Goal: Information Seeking & Learning: Learn about a topic

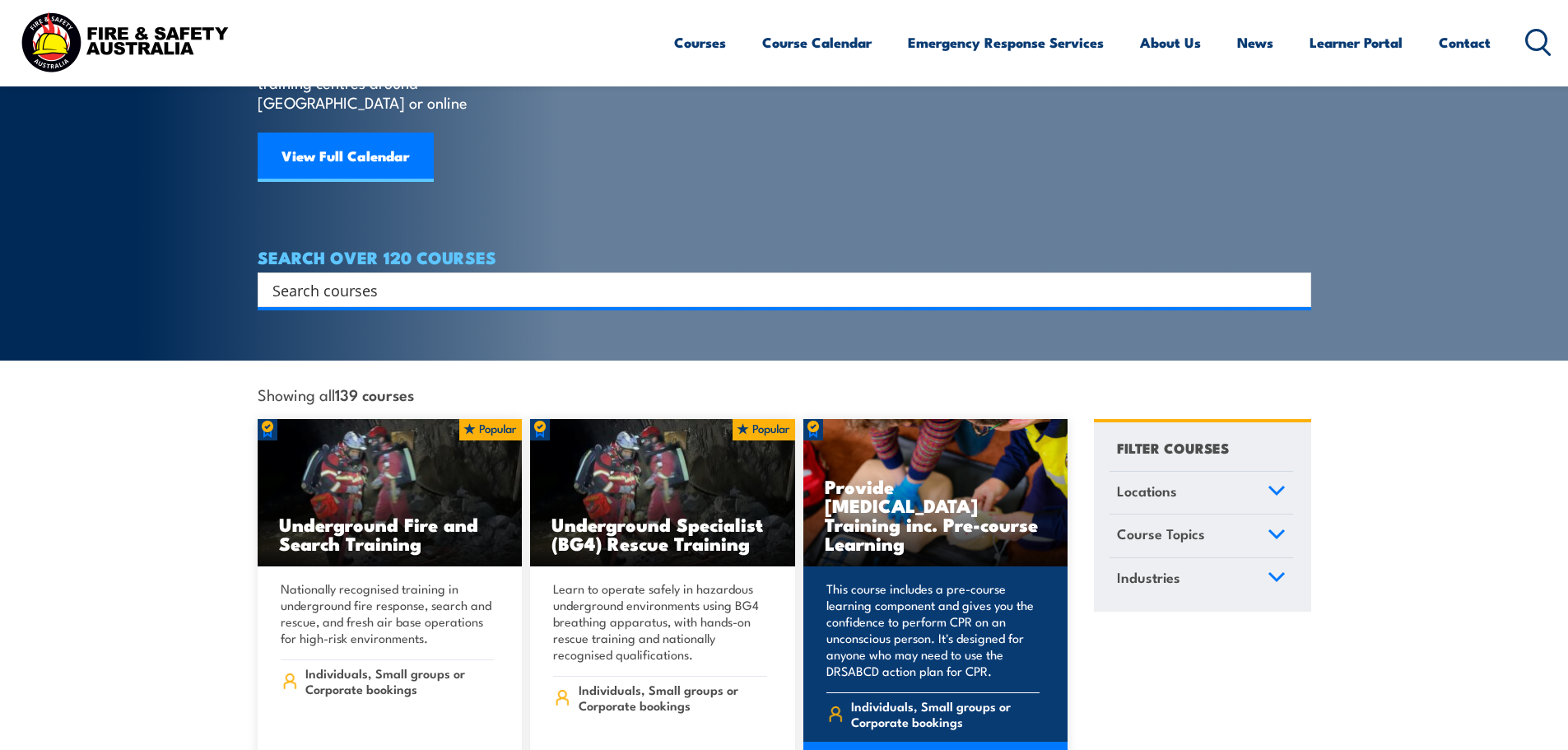
scroll to position [247, 0]
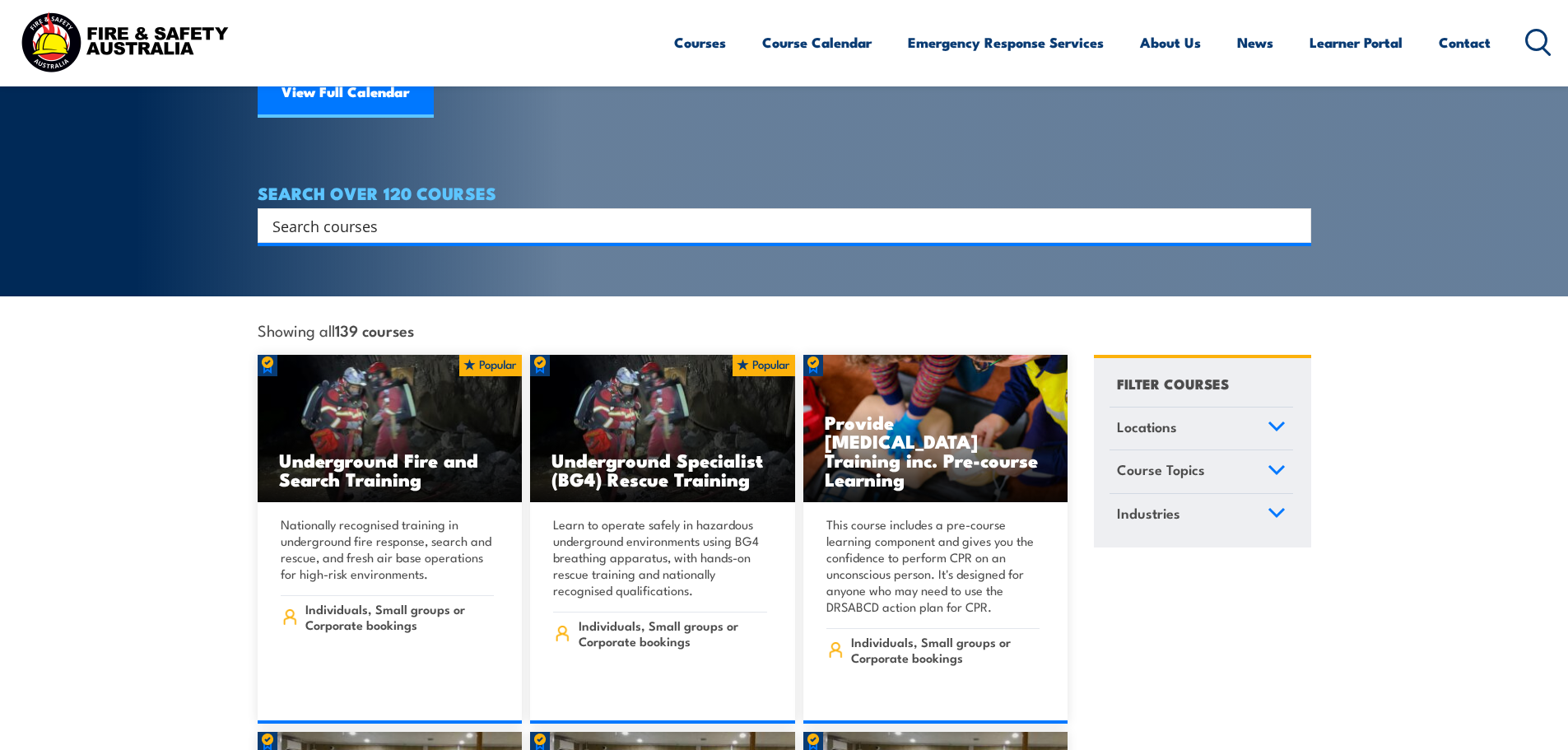
click at [1277, 464] on icon at bounding box center [1277, 470] width 18 height 11
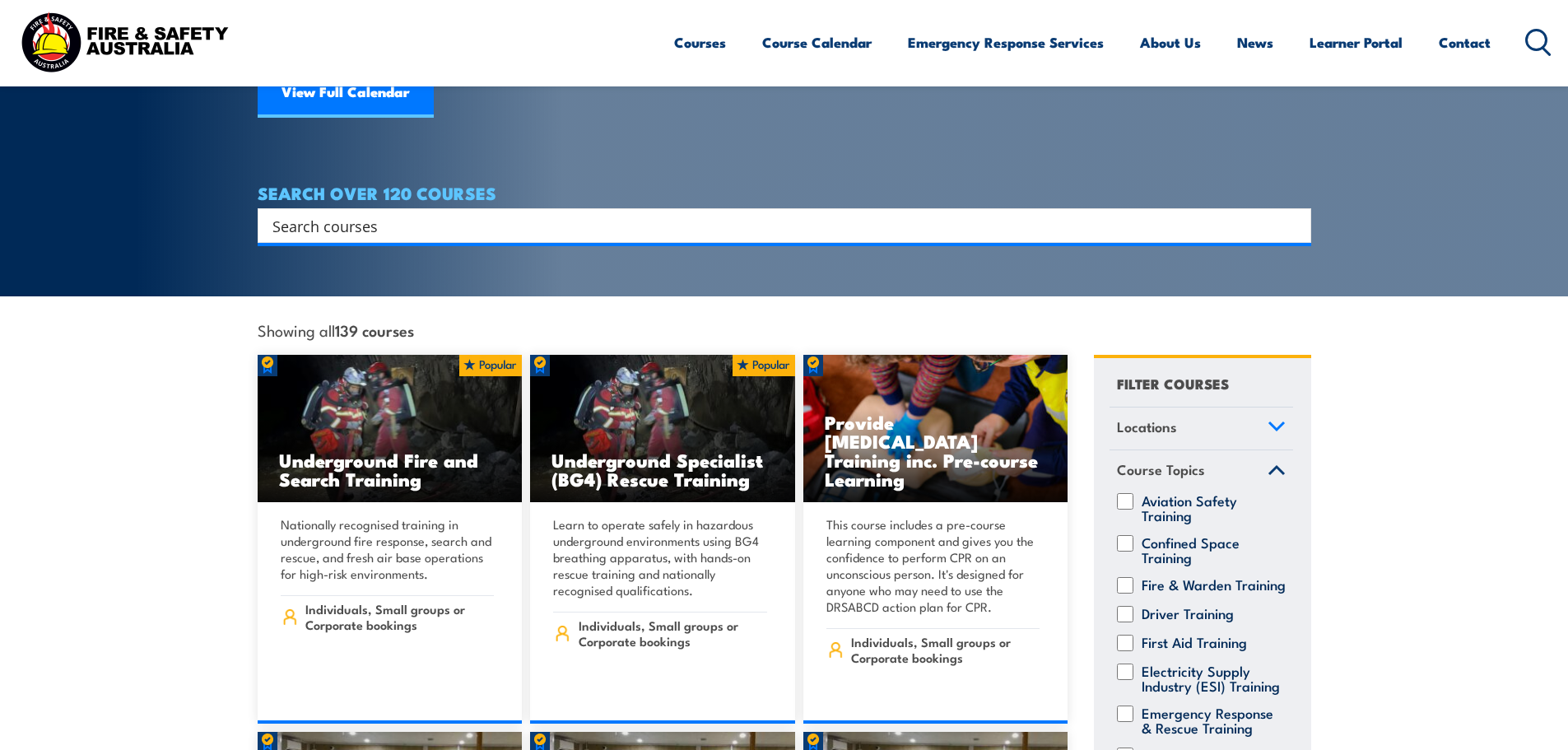
click at [1261, 414] on link "Locations" at bounding box center [1201, 429] width 183 height 43
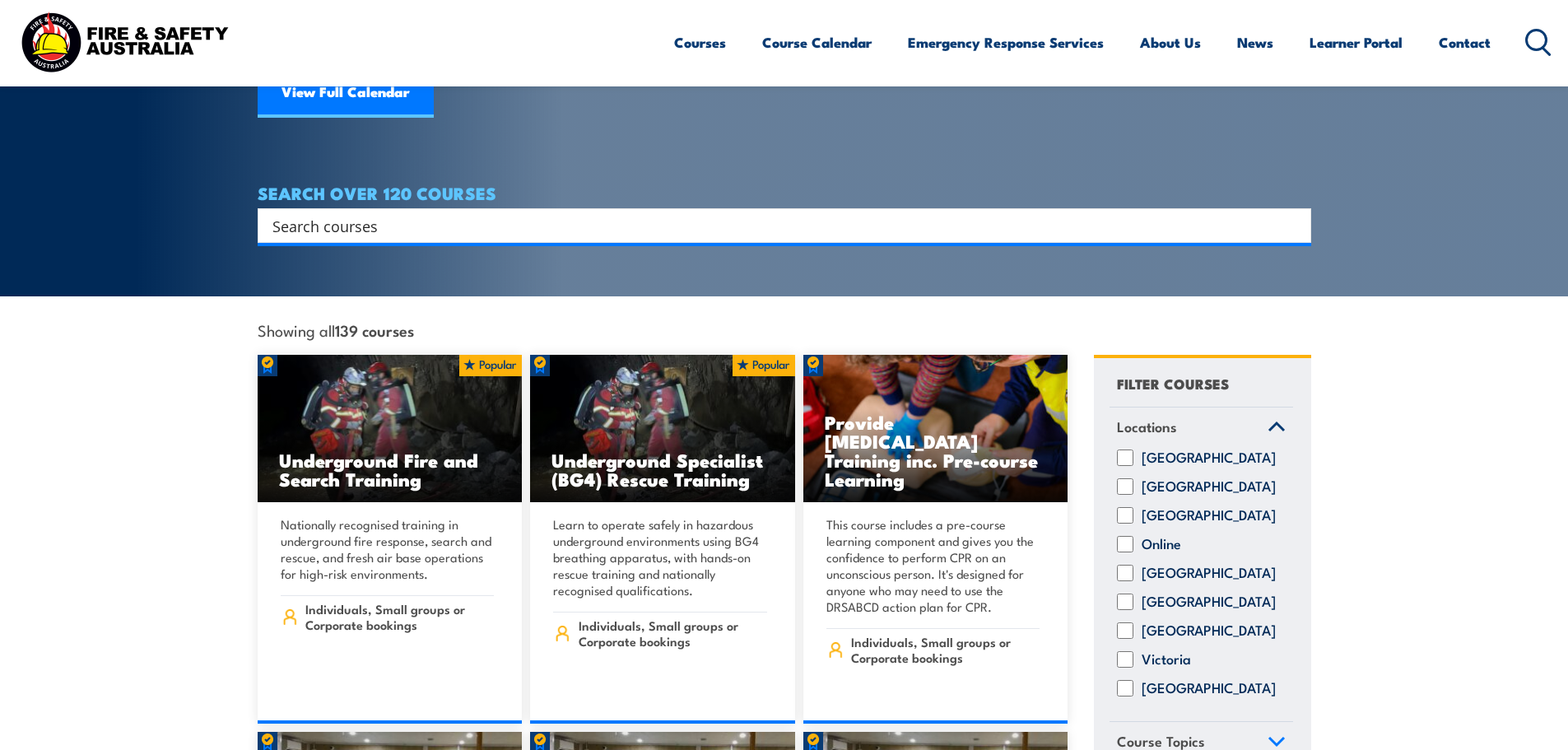
click at [1123, 507] on input "[GEOGRAPHIC_DATA]" at bounding box center [1125, 515] width 17 height 17
checkbox input "true"
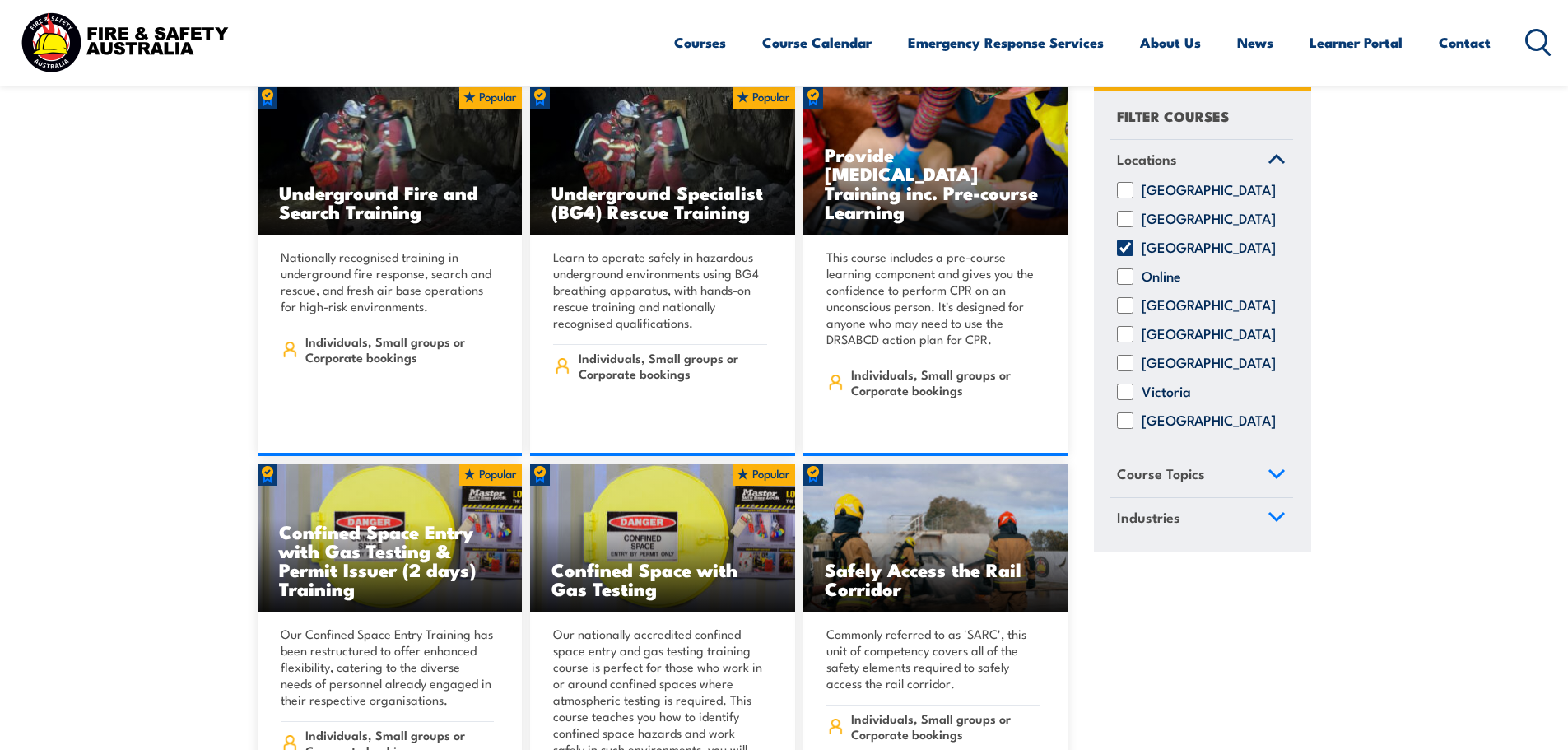
scroll to position [576, 0]
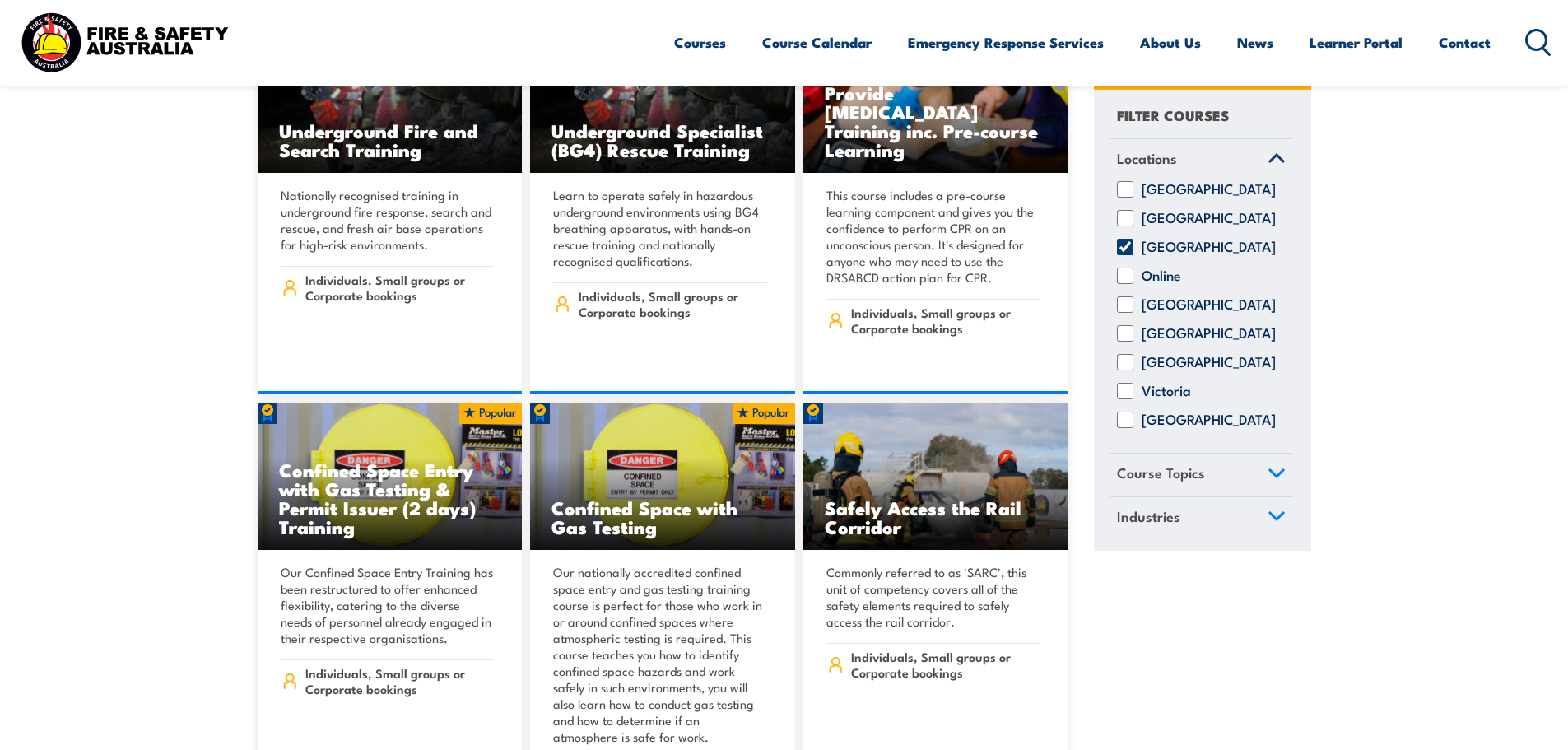
click at [1282, 479] on icon at bounding box center [1277, 473] width 18 height 11
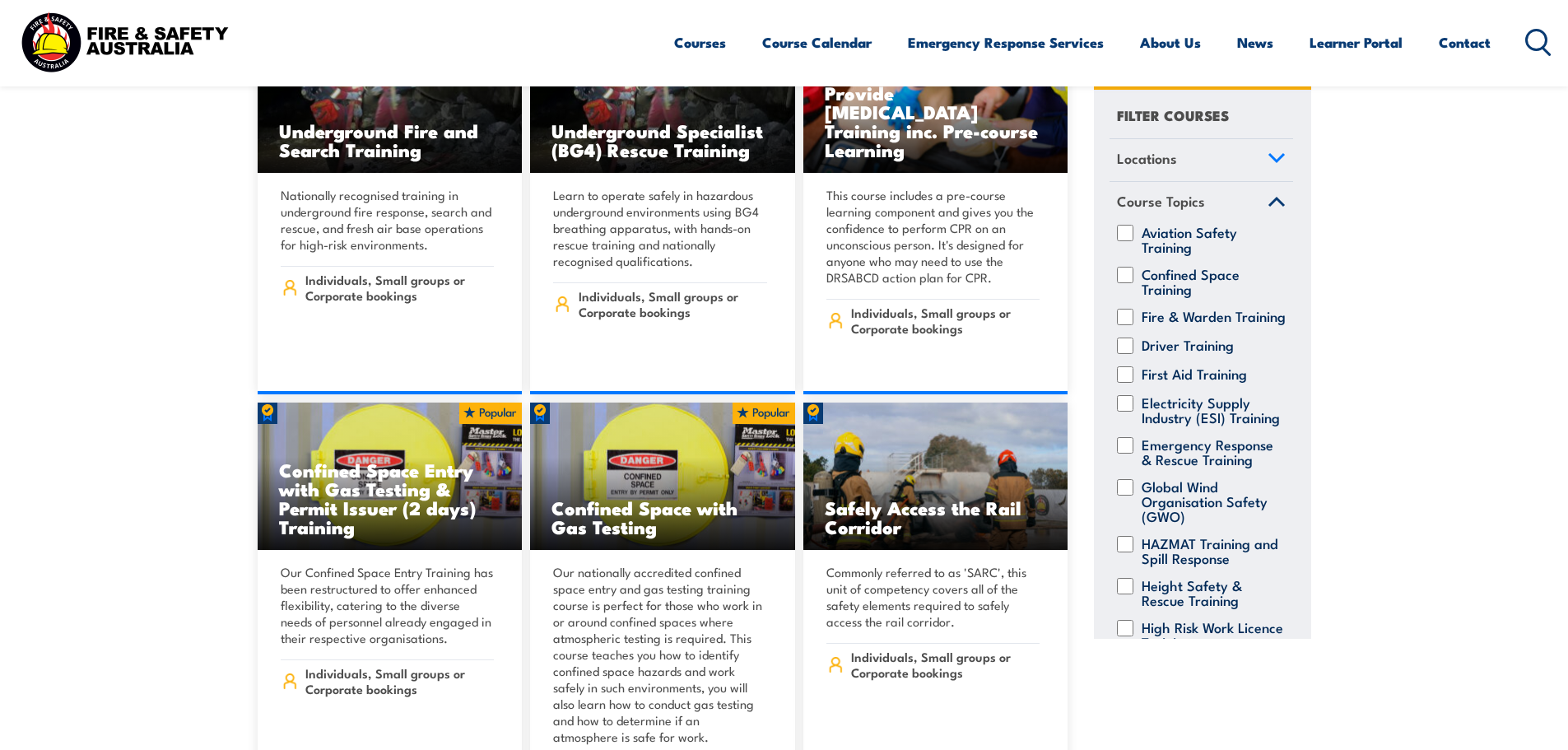
scroll to position [82, 0]
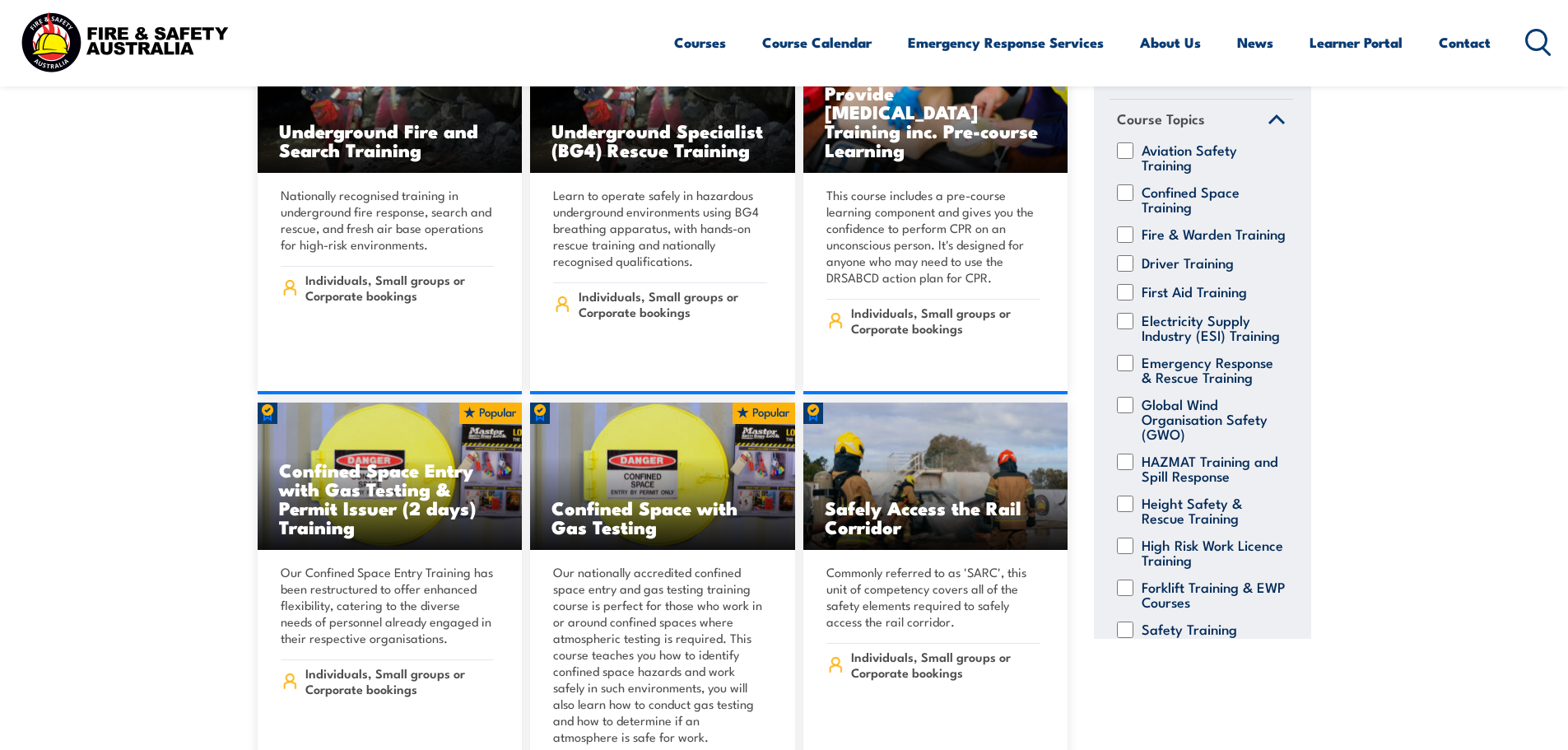
click at [1128, 513] on input "Height Safety & Rescue Training" at bounding box center [1125, 504] width 17 height 17
checkbox input "true"
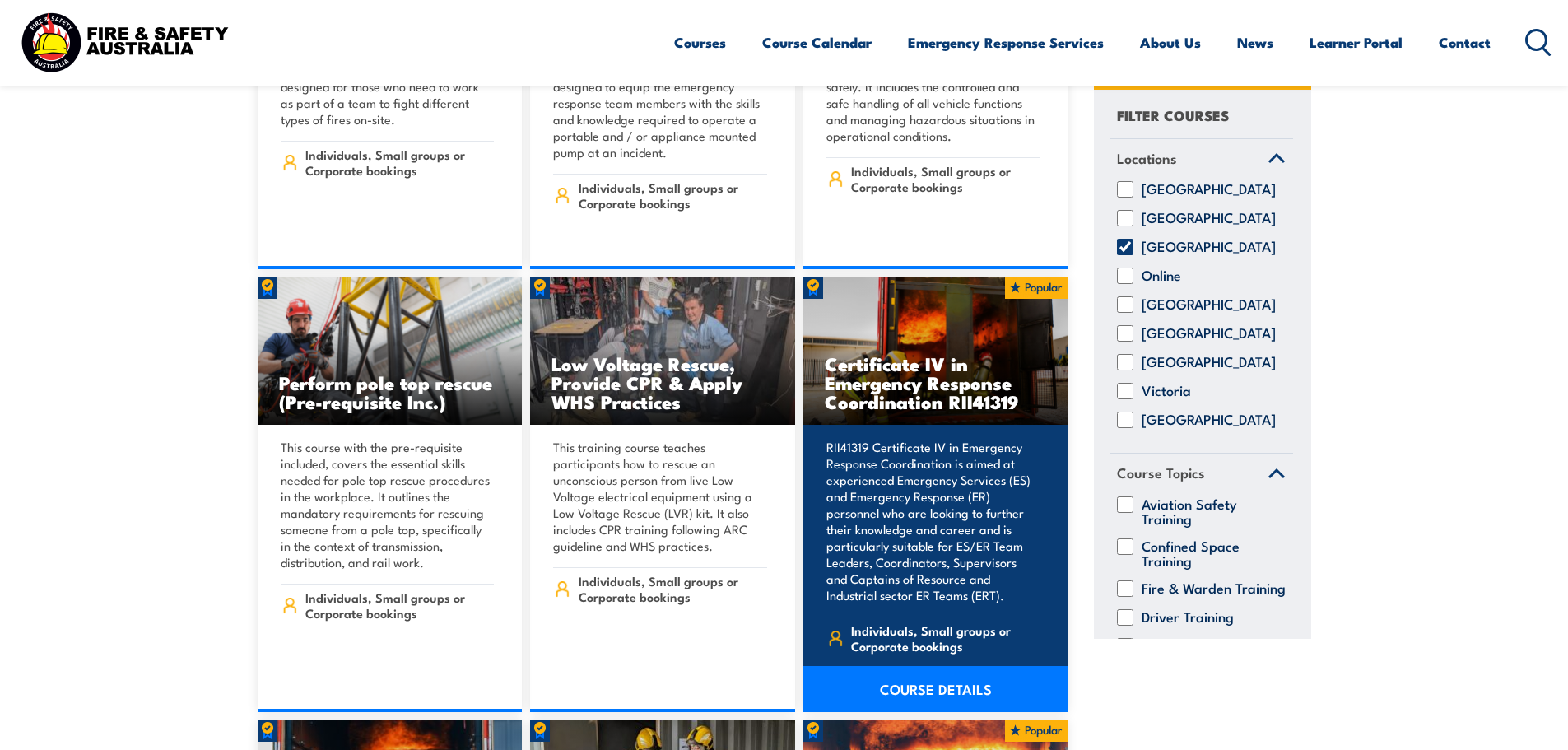
scroll to position [1977, 0]
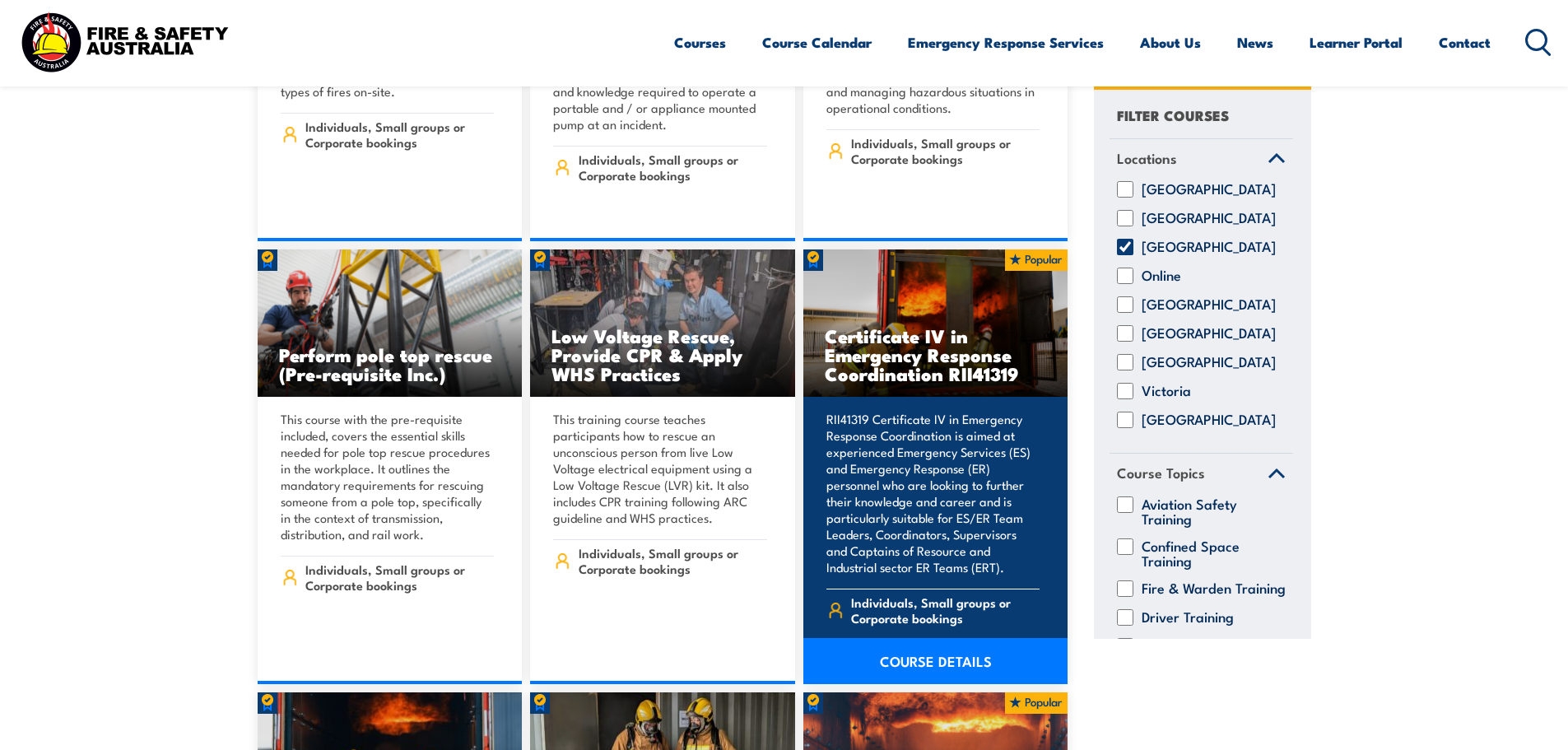
click at [948, 649] on link "COURSE DETAILS" at bounding box center [936, 661] width 265 height 46
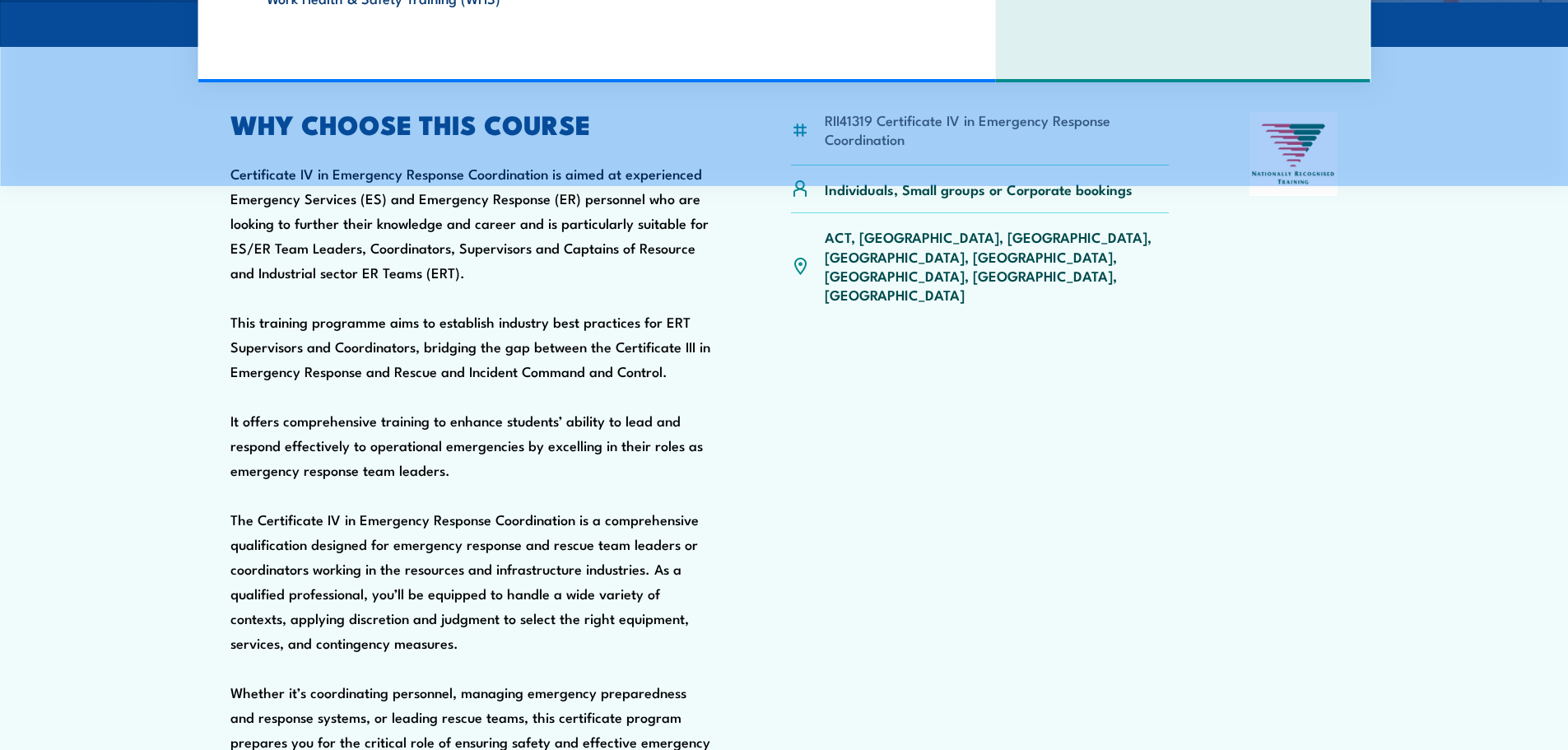
scroll to position [659, 0]
